Goal: Obtain resource: Obtain resource

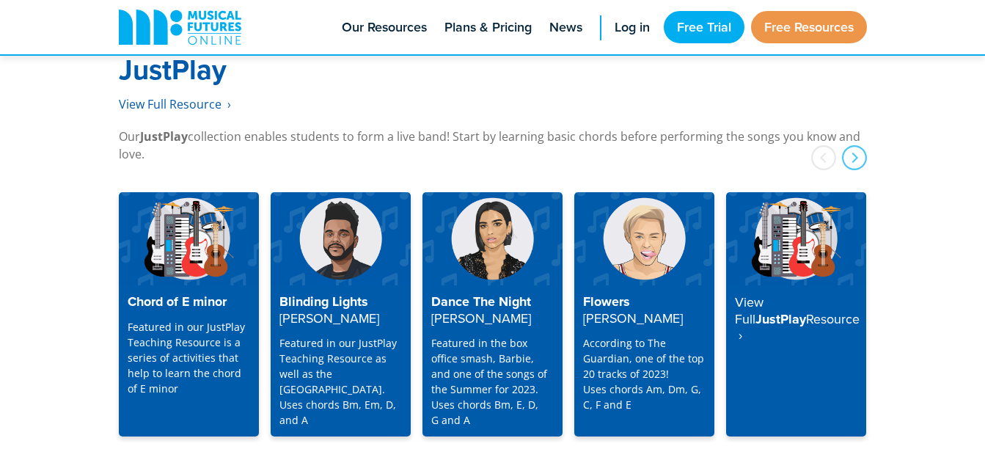
scroll to position [3789, 0]
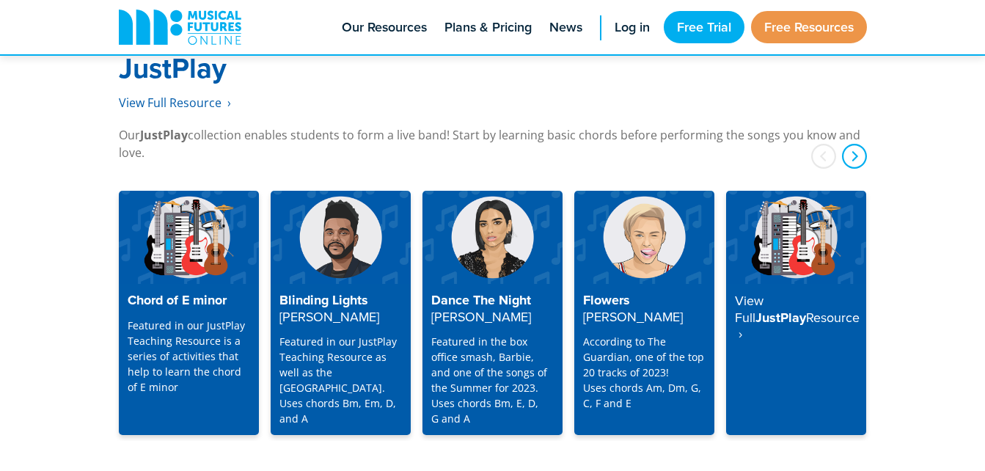
click at [853, 144] on div "next" at bounding box center [854, 156] width 25 height 25
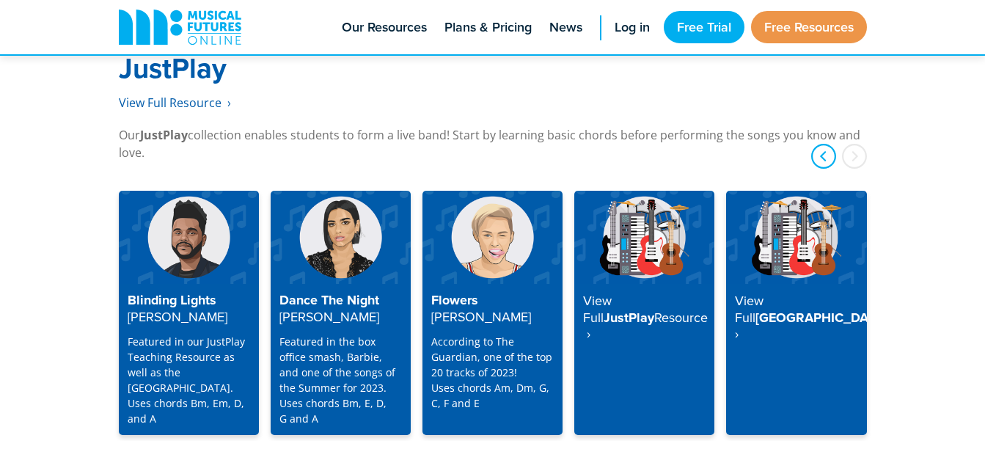
click at [823, 144] on div "prev" at bounding box center [823, 156] width 25 height 25
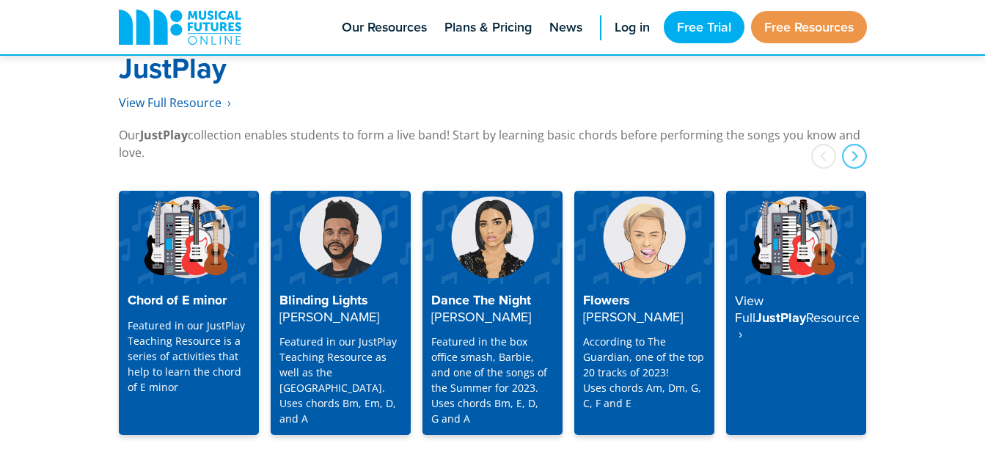
click at [823, 144] on div "prev" at bounding box center [823, 156] width 25 height 25
click at [479, 293] on h4 "Dance The Night [PERSON_NAME]" at bounding box center [492, 309] width 122 height 32
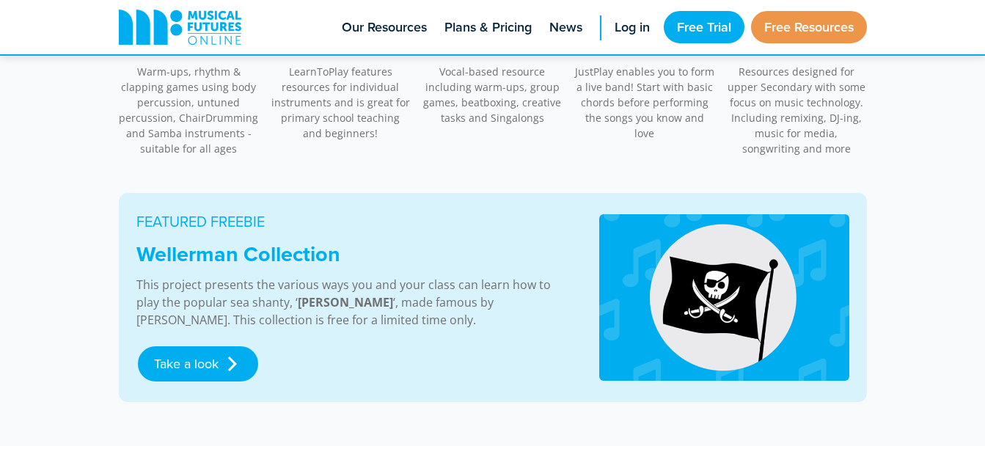
scroll to position [812, 0]
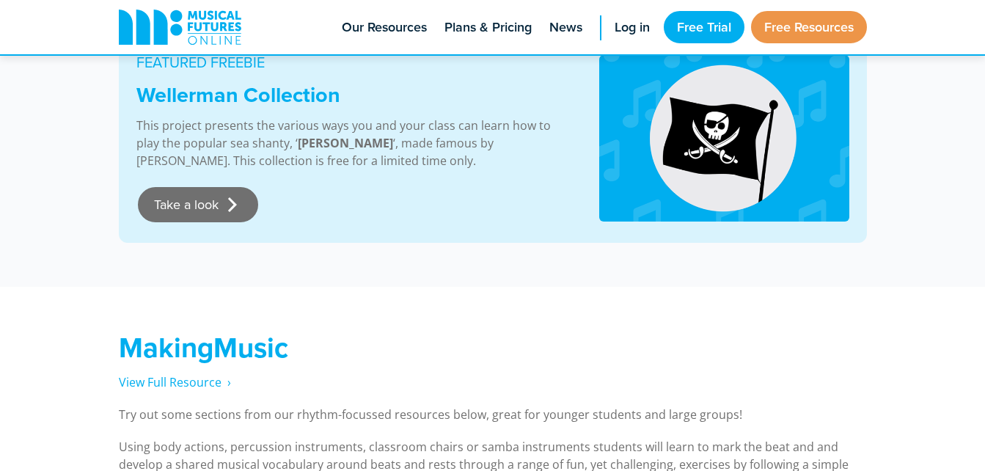
click at [244, 207] on link "Take a look" at bounding box center [198, 204] width 120 height 35
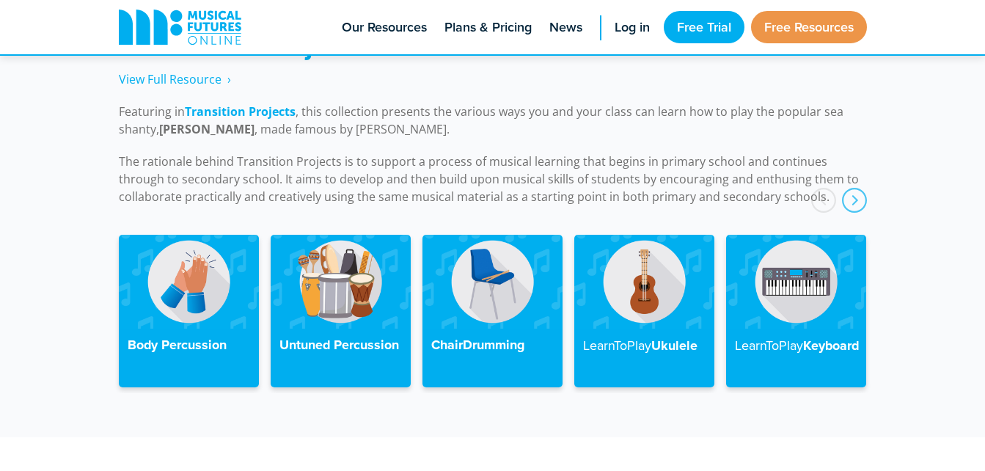
scroll to position [3346, 0]
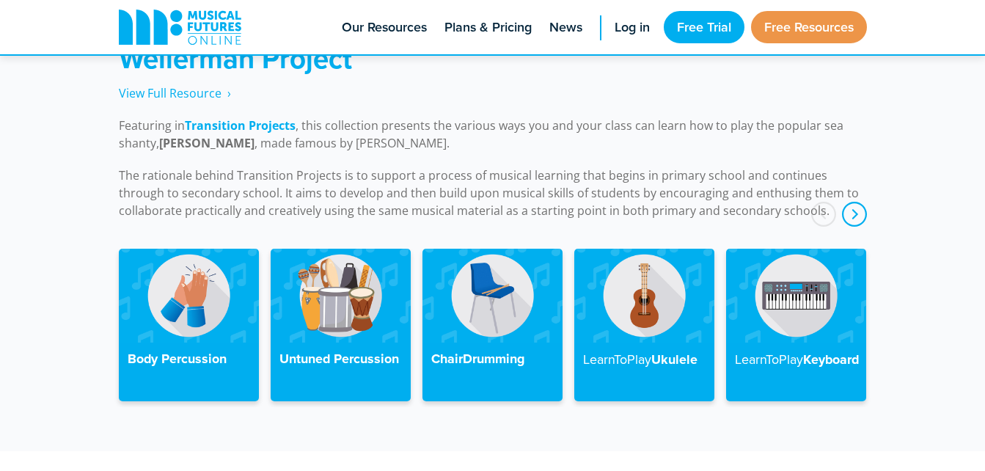
click at [861, 202] on div "next" at bounding box center [854, 214] width 25 height 25
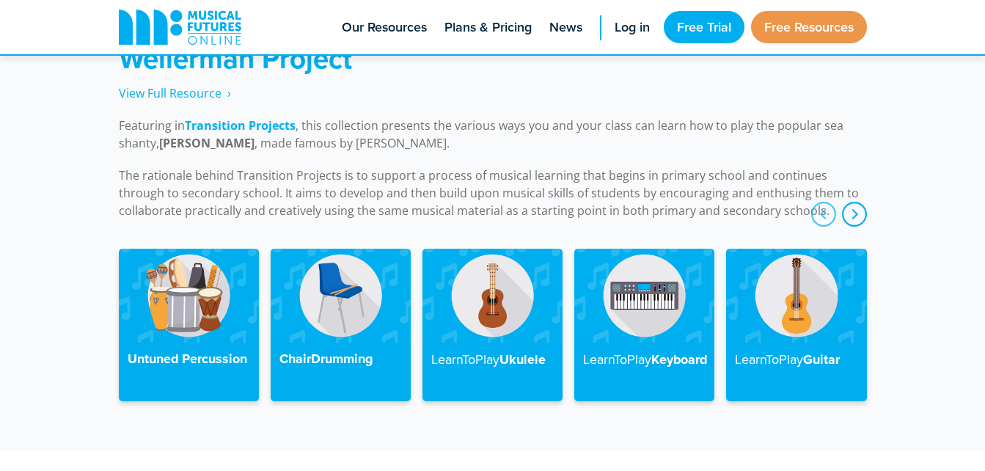
click at [861, 202] on div "next" at bounding box center [854, 214] width 25 height 25
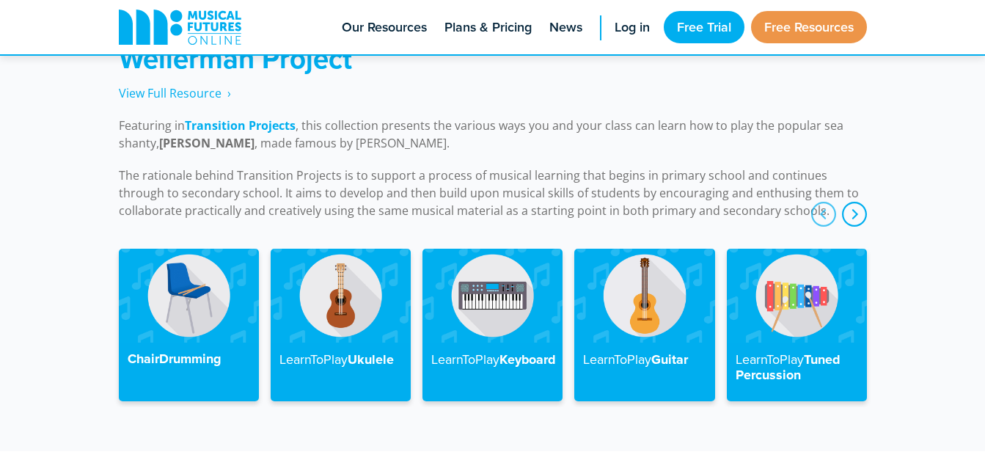
click at [861, 202] on div "next" at bounding box center [854, 214] width 25 height 25
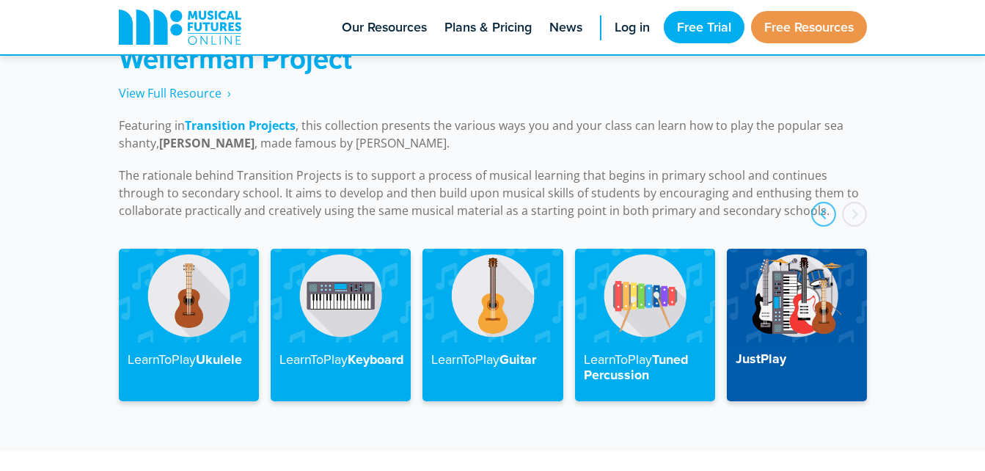
click at [861, 202] on div "next" at bounding box center [854, 214] width 25 height 25
click at [821, 202] on div "prev" at bounding box center [823, 214] width 25 height 25
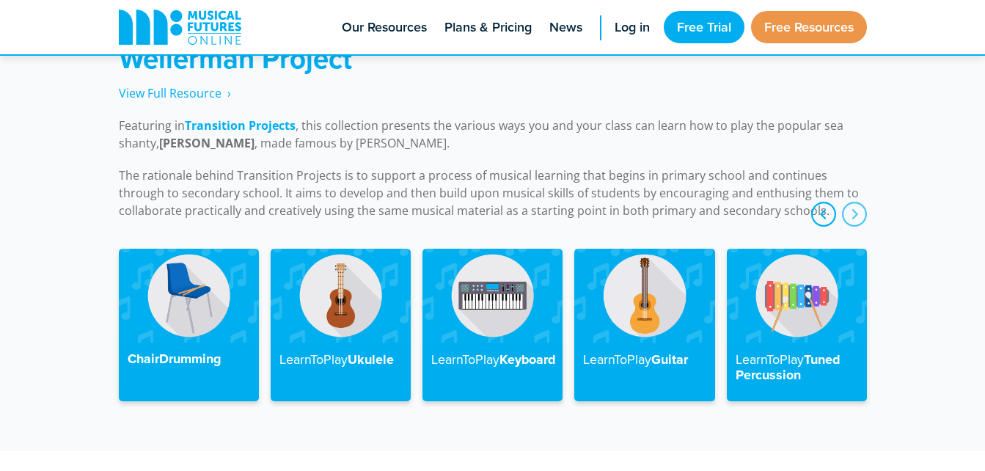
click at [821, 202] on div "prev" at bounding box center [823, 214] width 25 height 25
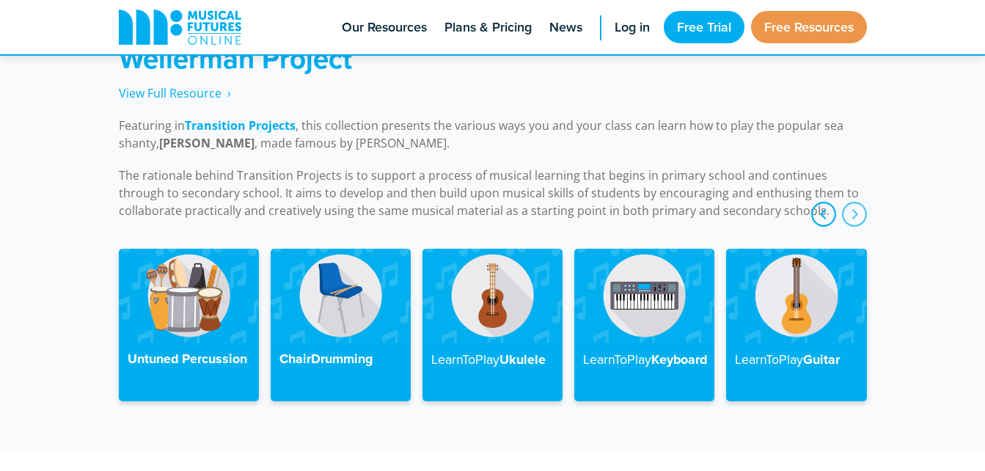
click at [821, 202] on div "prev" at bounding box center [823, 214] width 25 height 25
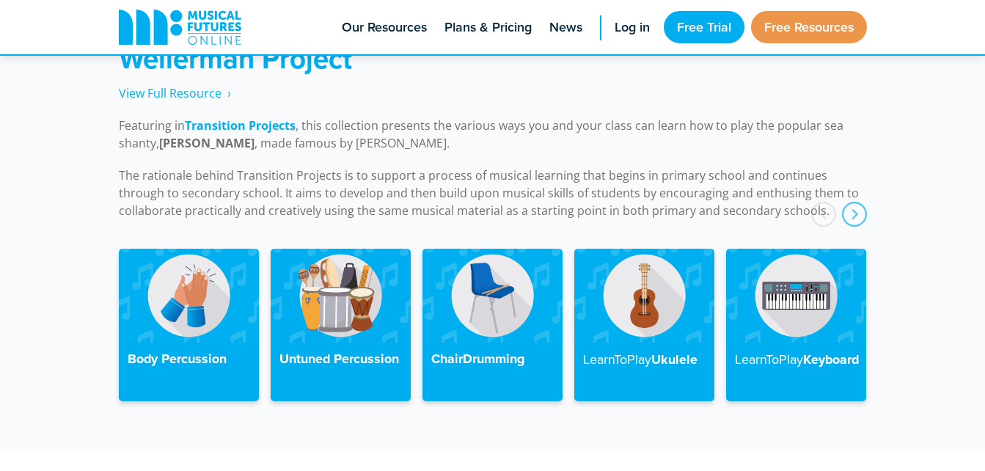
click at [821, 202] on div "prev" at bounding box center [823, 214] width 25 height 25
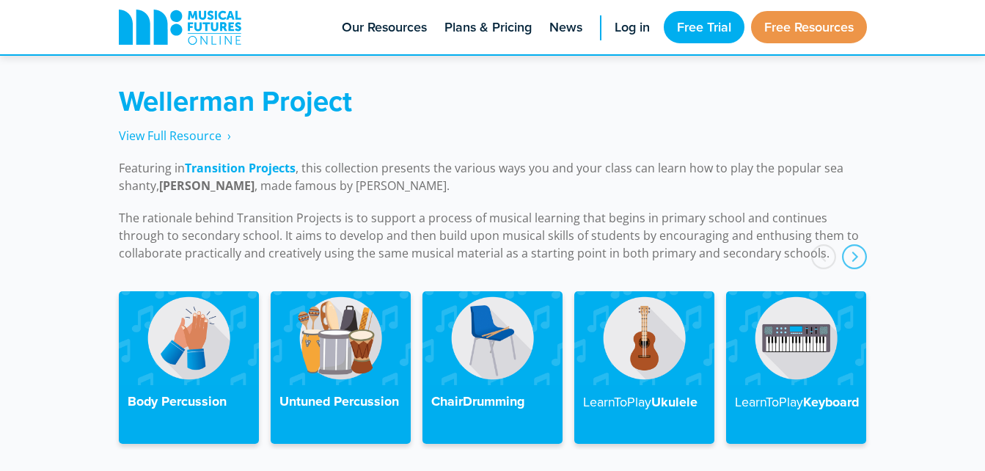
scroll to position [3305, 0]
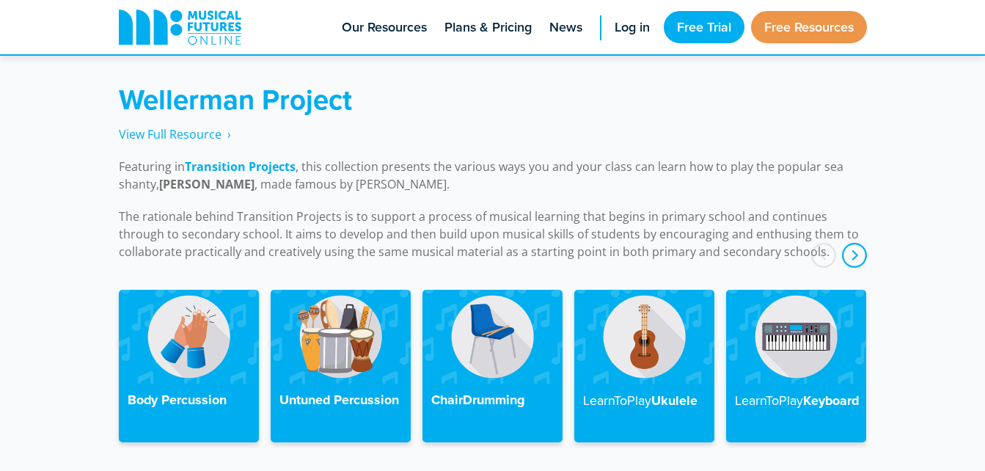
click at [849, 243] on div "next" at bounding box center [854, 255] width 25 height 25
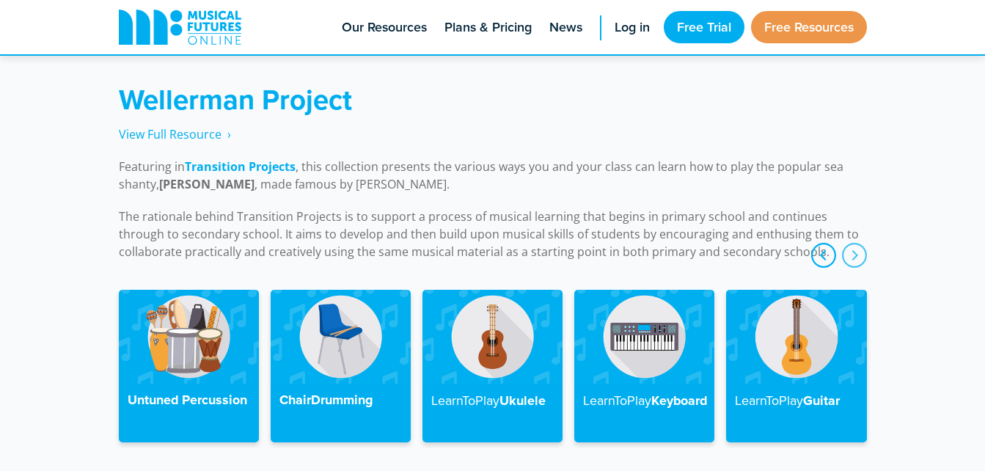
click at [828, 243] on div "prev" at bounding box center [823, 255] width 25 height 25
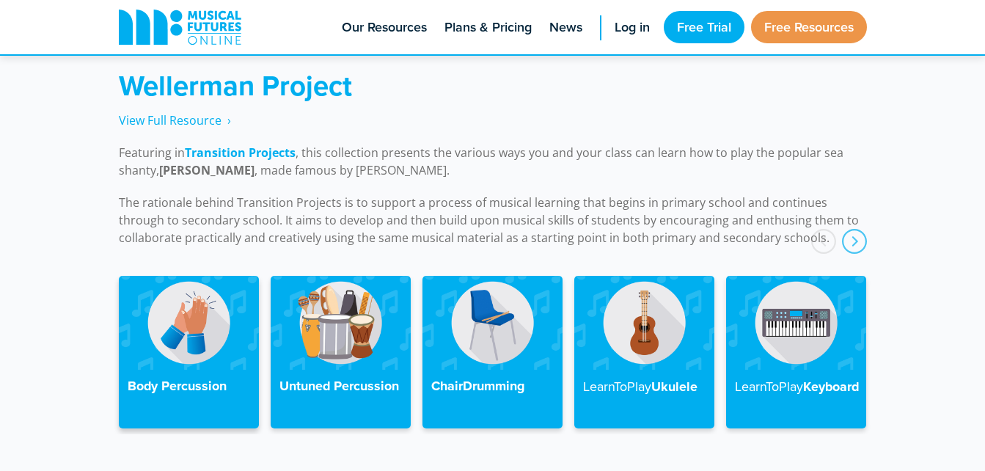
scroll to position [3313, 0]
